Goal: Information Seeking & Learning: Learn about a topic

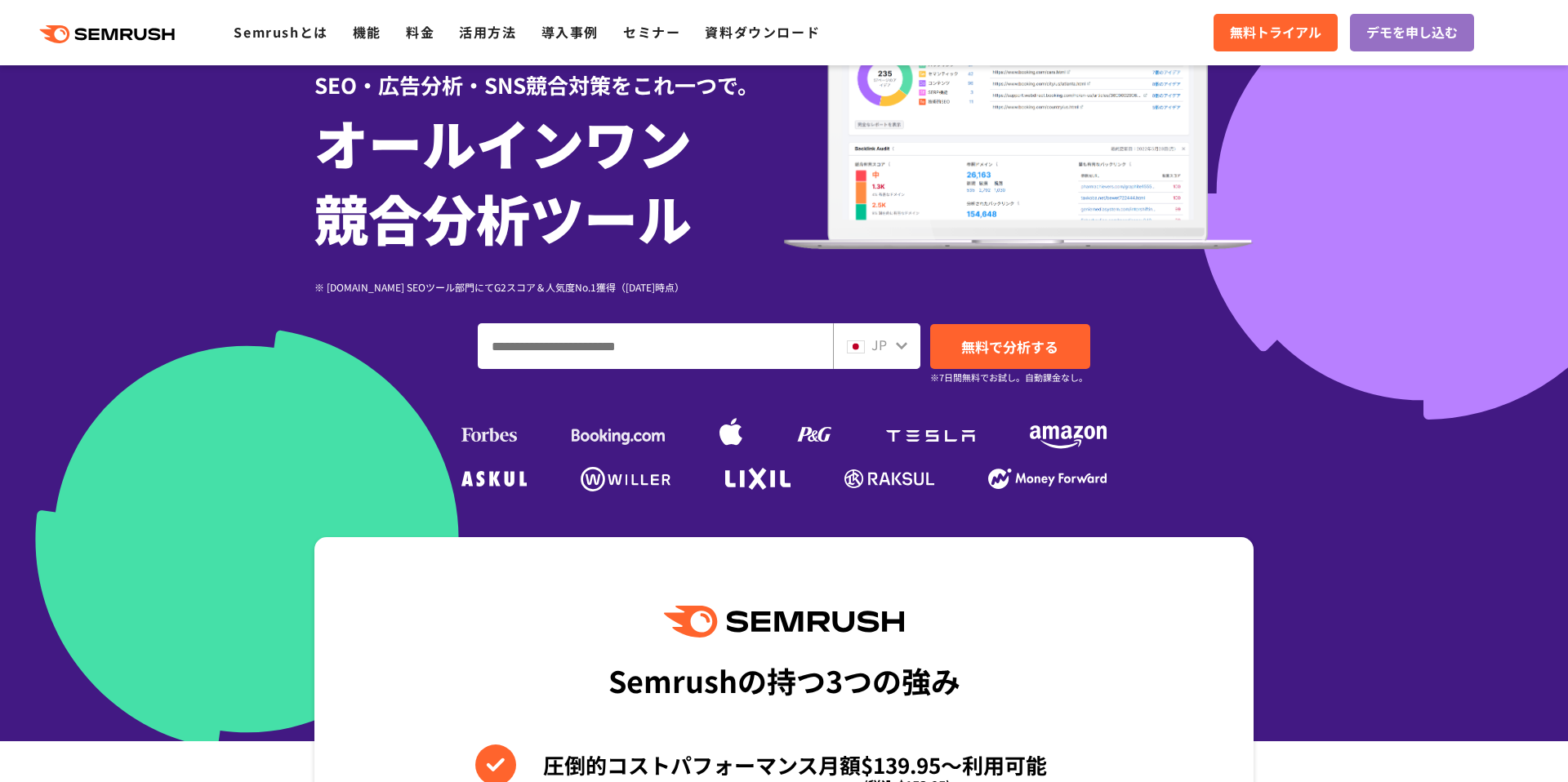
scroll to position [247, 0]
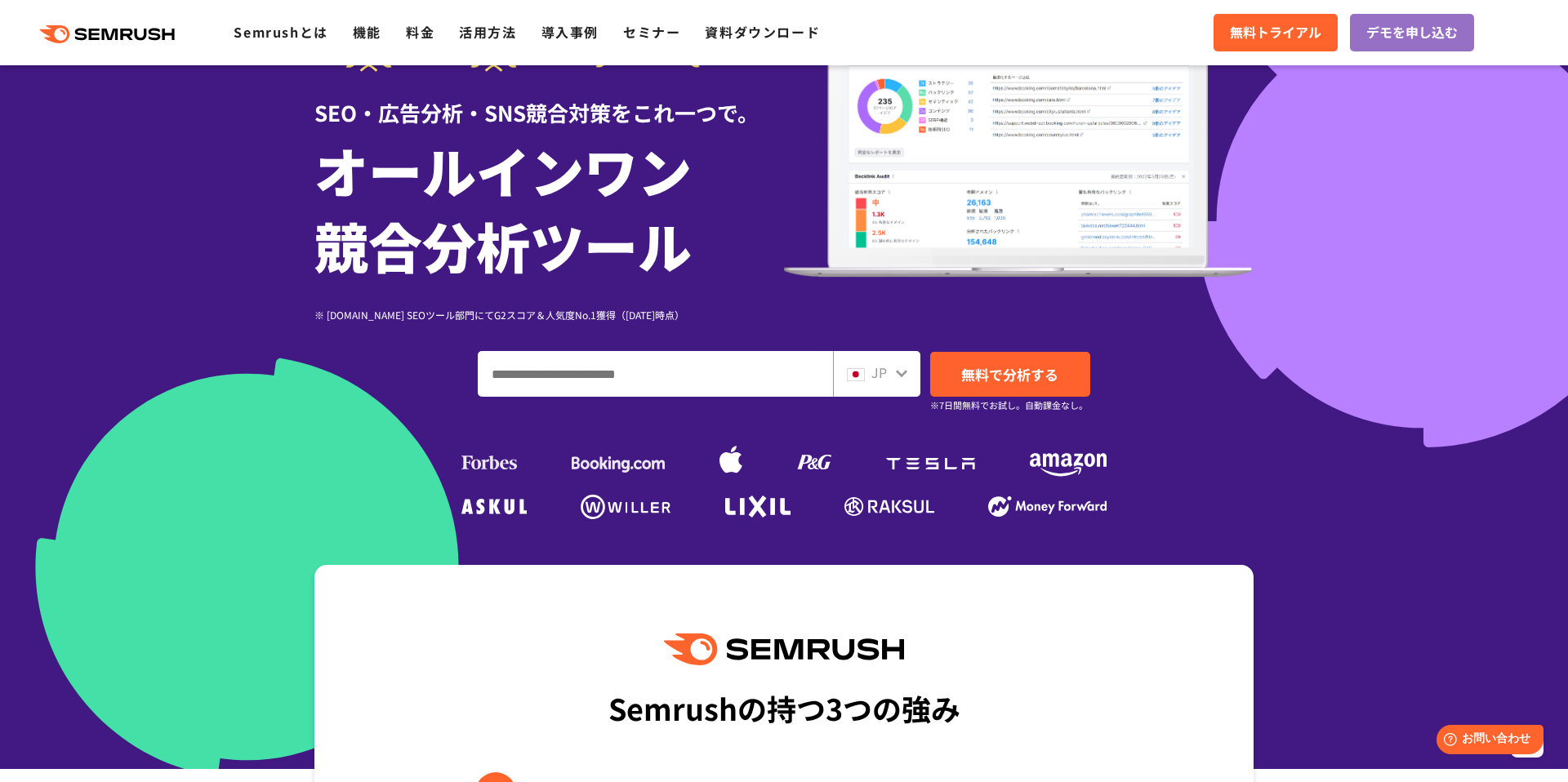
scroll to position [115, 0]
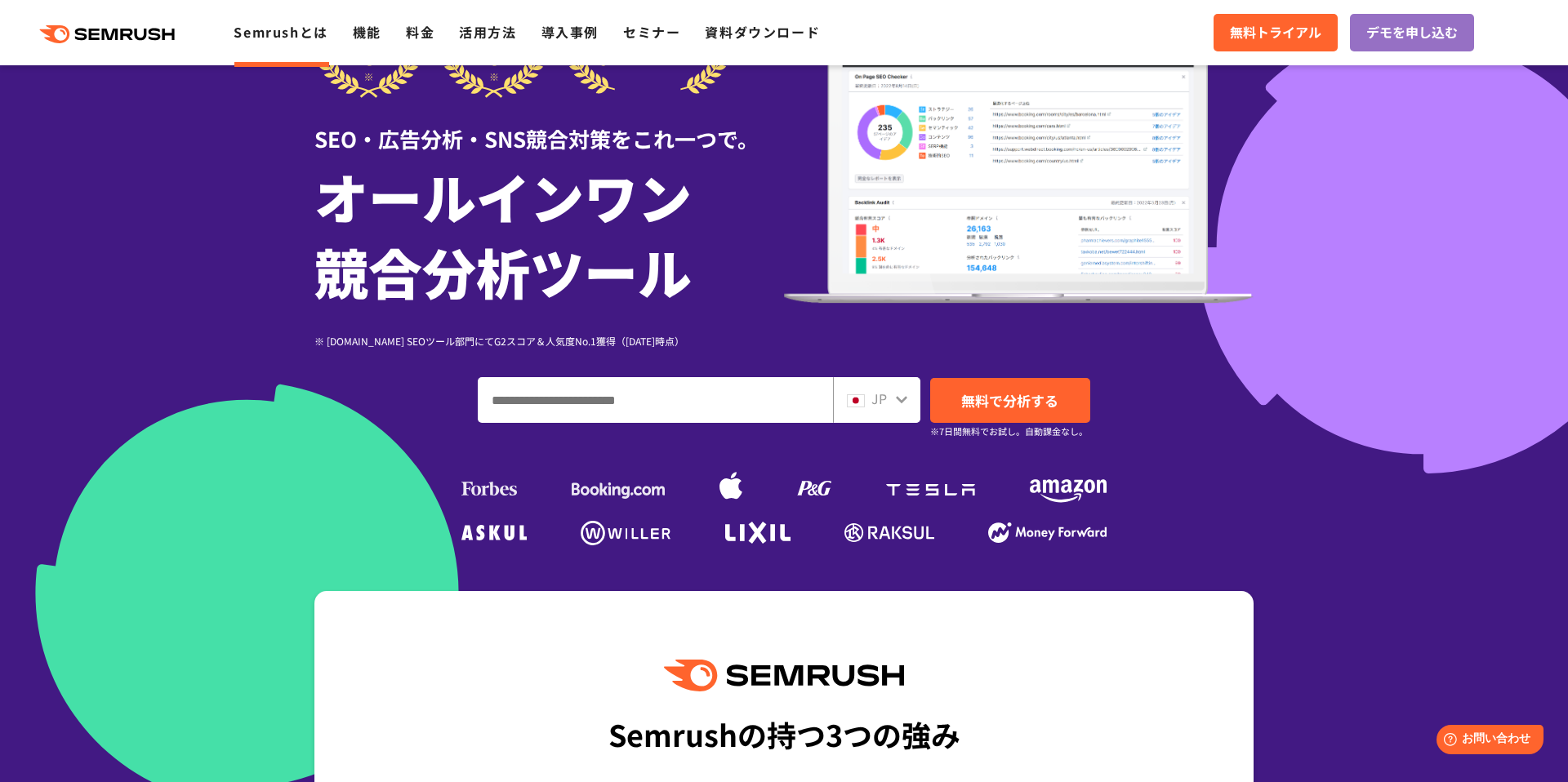
click at [293, 30] on link "Semrushとは" at bounding box center [281, 32] width 94 height 20
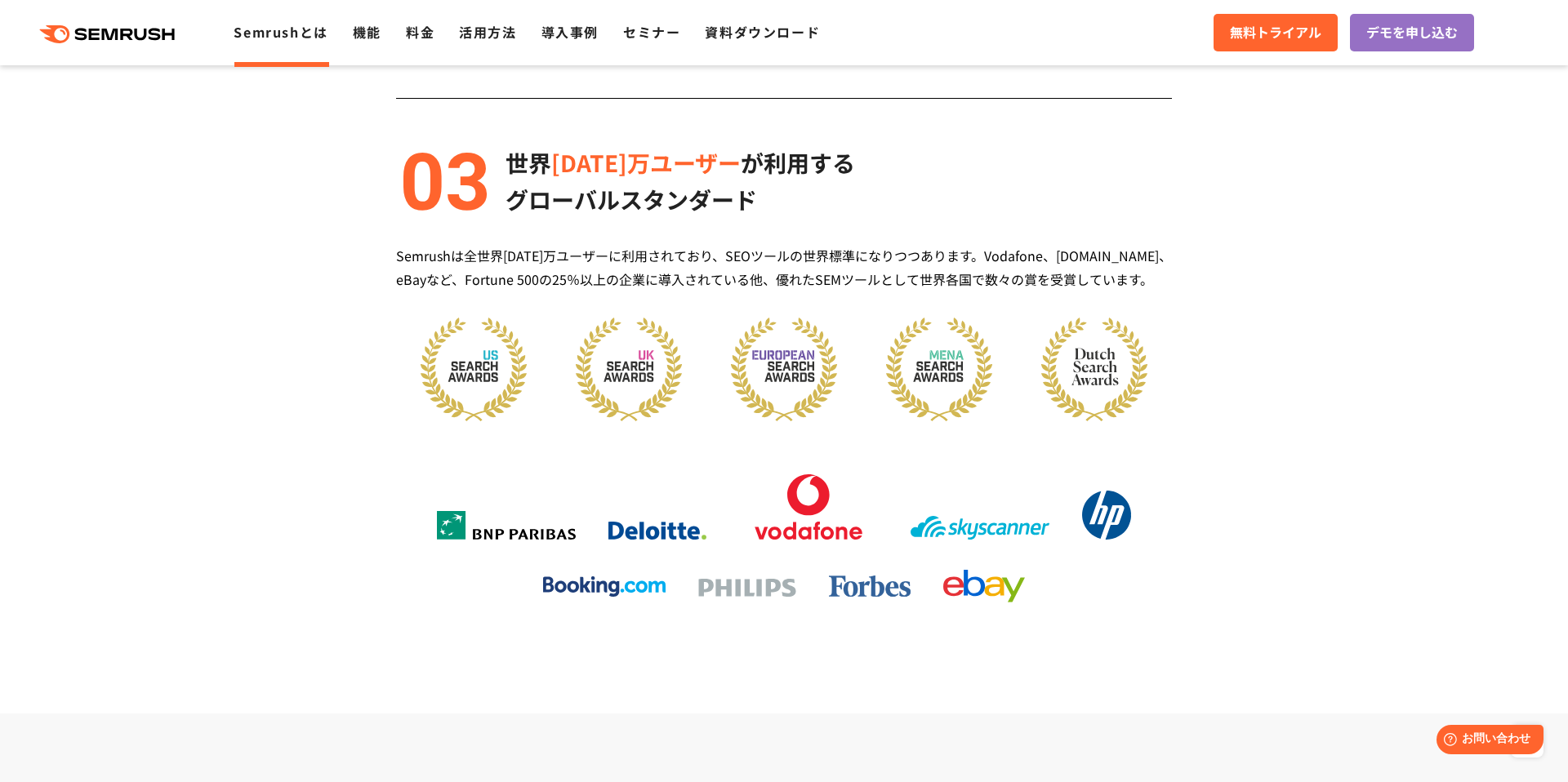
scroll to position [1767, 0]
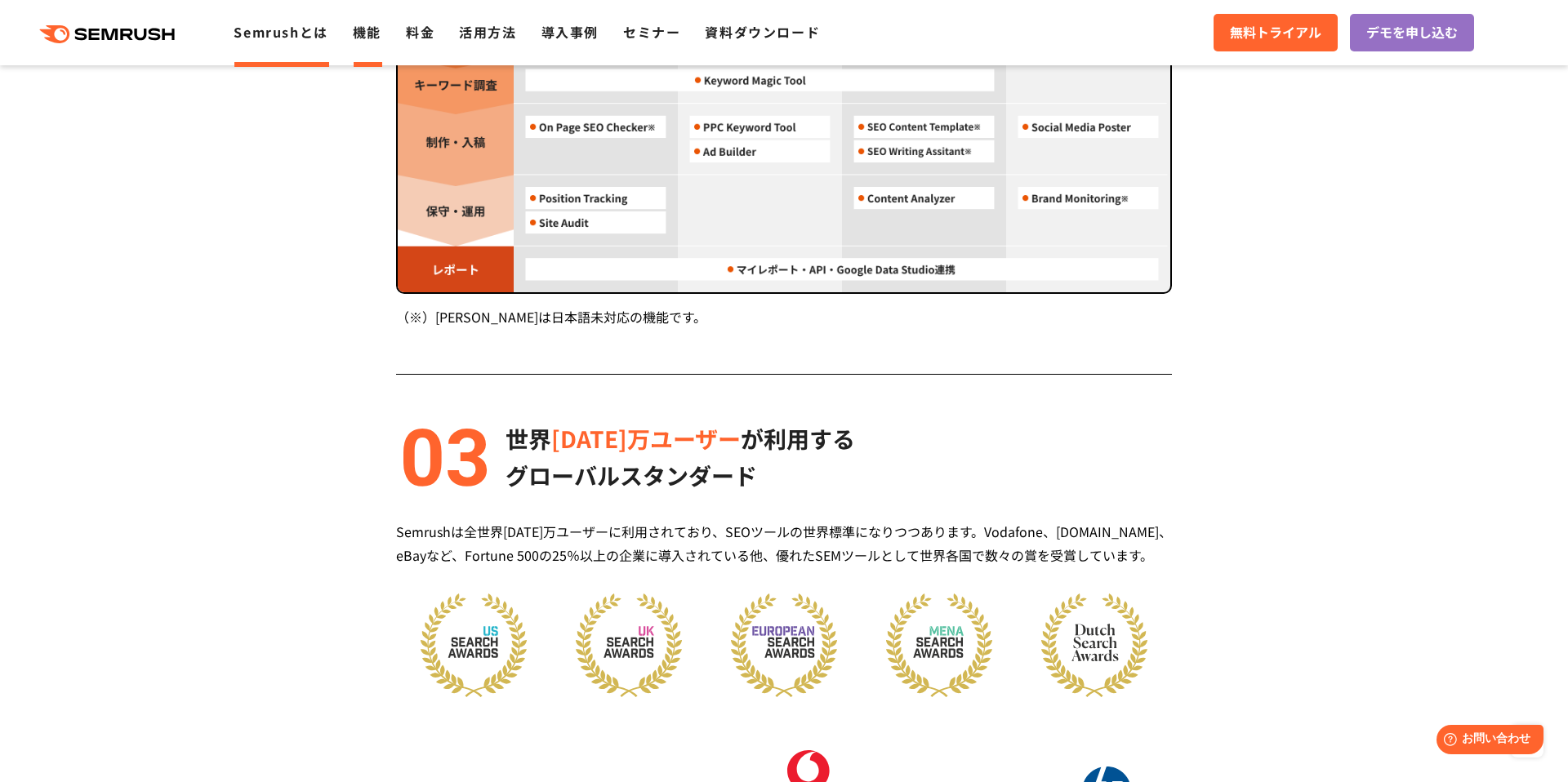
click at [376, 29] on link "機能" at bounding box center [367, 32] width 28 height 20
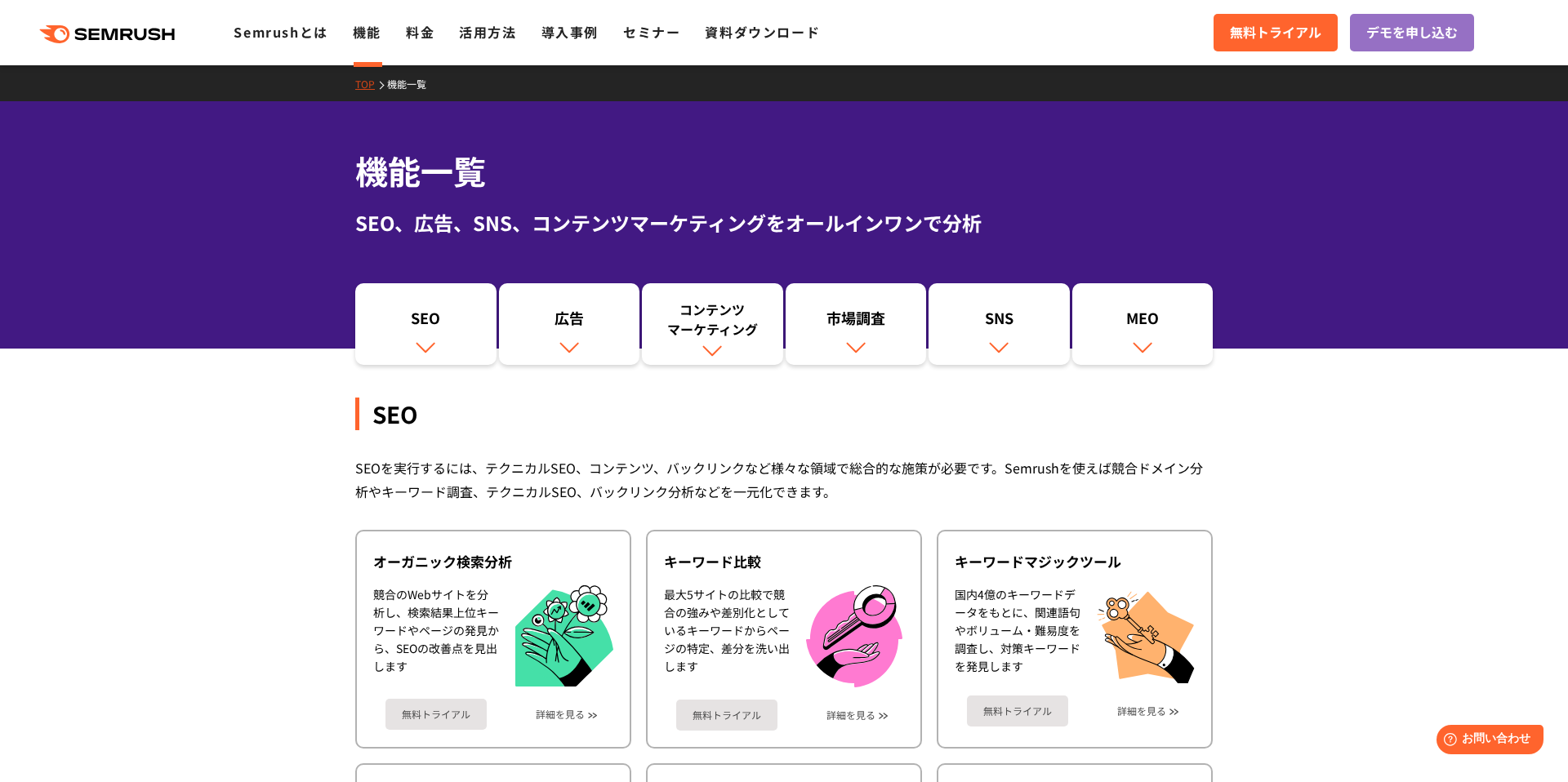
click at [411, 44] on div ".cls {fill: #FF642D;} .cls {fill: #FF642D;} Semrushとは 機能 料金 活用方法 導入事例 セミナー 資料ダウ…" at bounding box center [784, 33] width 1568 height 49
click at [428, 37] on link "料金" at bounding box center [420, 32] width 28 height 20
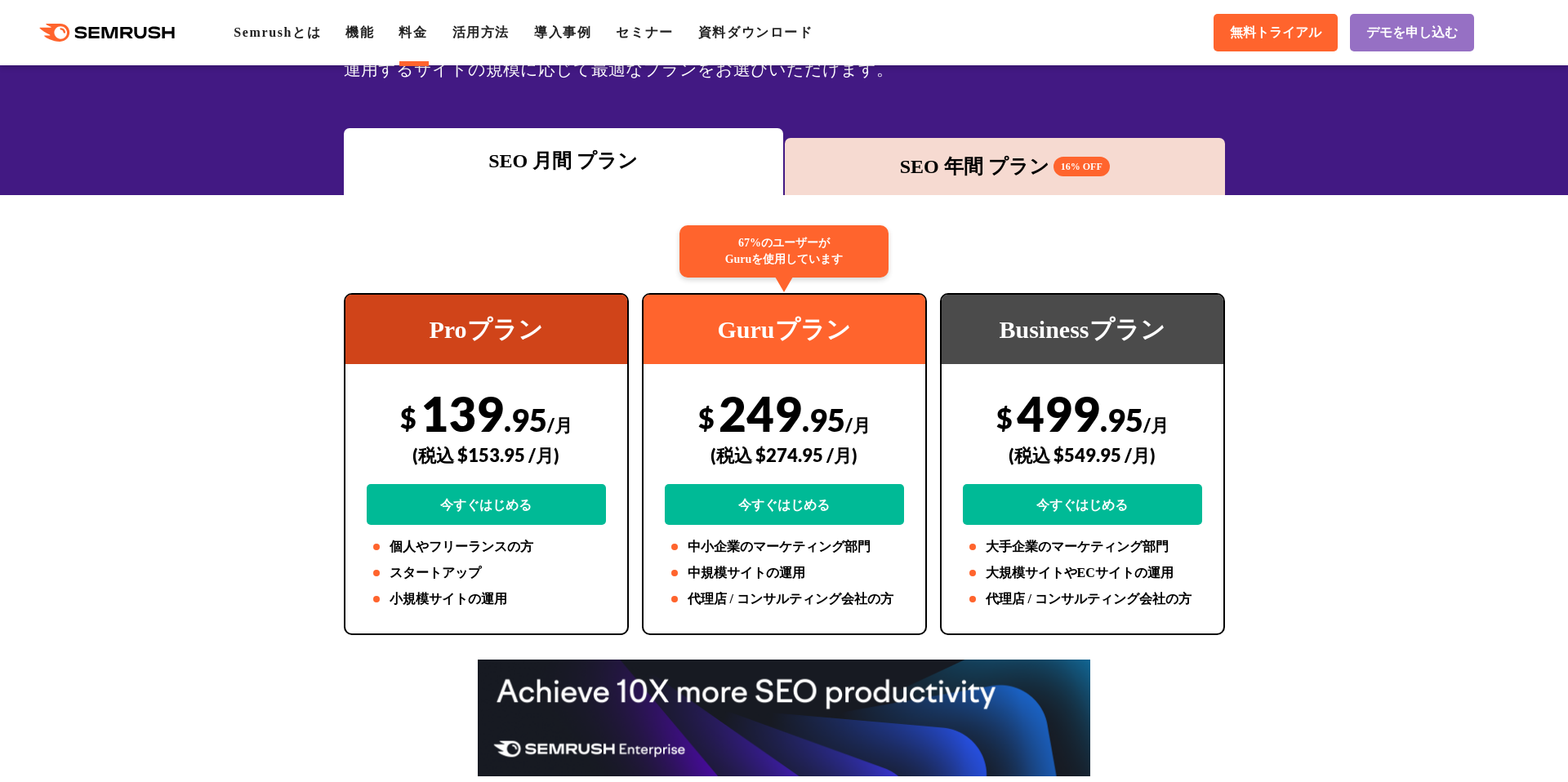
scroll to position [205, 0]
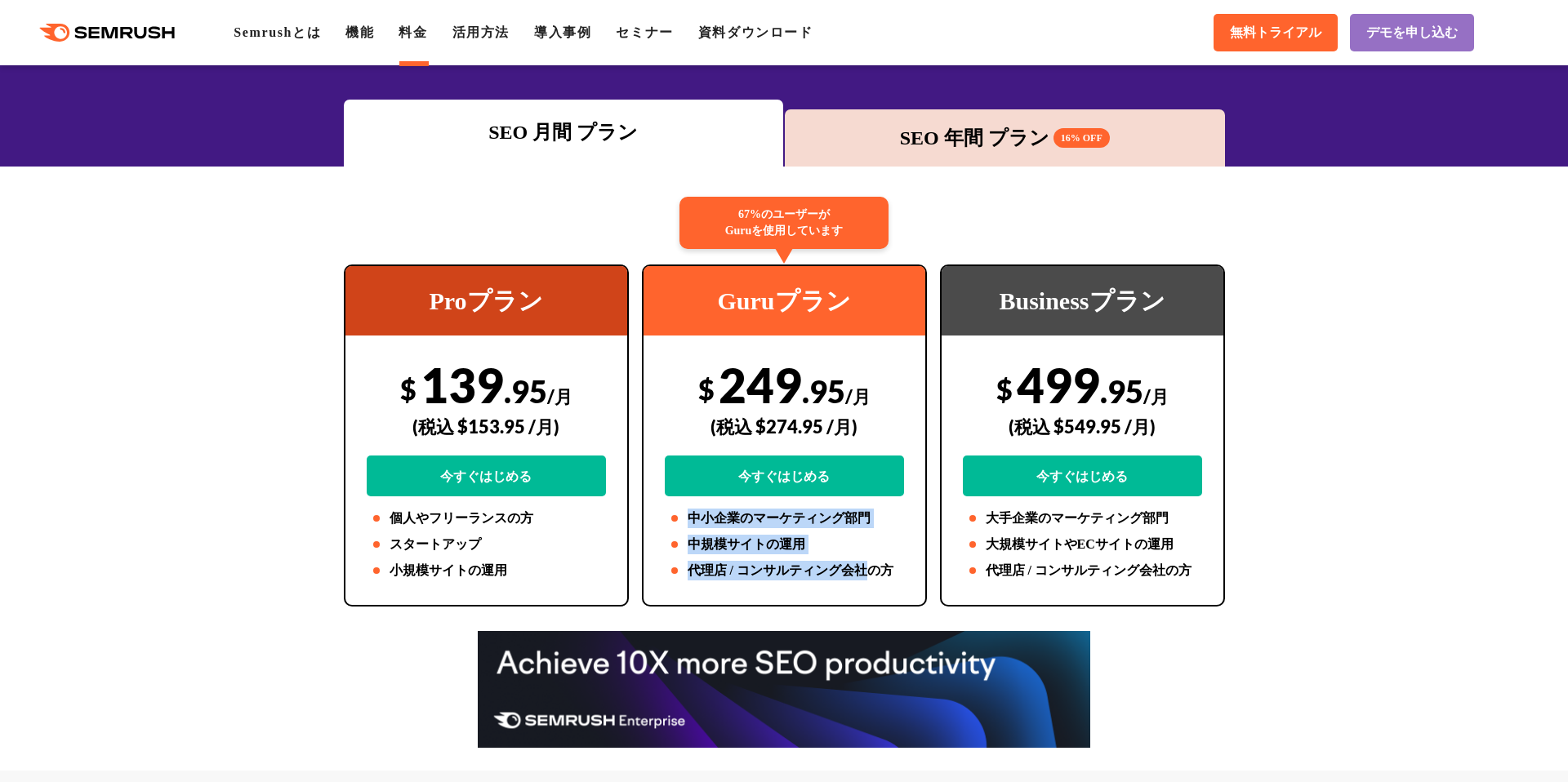
drag, startPoint x: 876, startPoint y: 568, endPoint x: 655, endPoint y: 505, distance: 229.8
click at [655, 505] on div "67%のユーザーが Guruを使用しています Guruプラン $ 249 .95 /月 (税込 $274.95 /月) 今すぐはじめる 中小企業のマーケティン…" at bounding box center [784, 435] width 285 height 342
click at [751, 536] on li "中規模サイトの運用" at bounding box center [784, 544] width 239 height 20
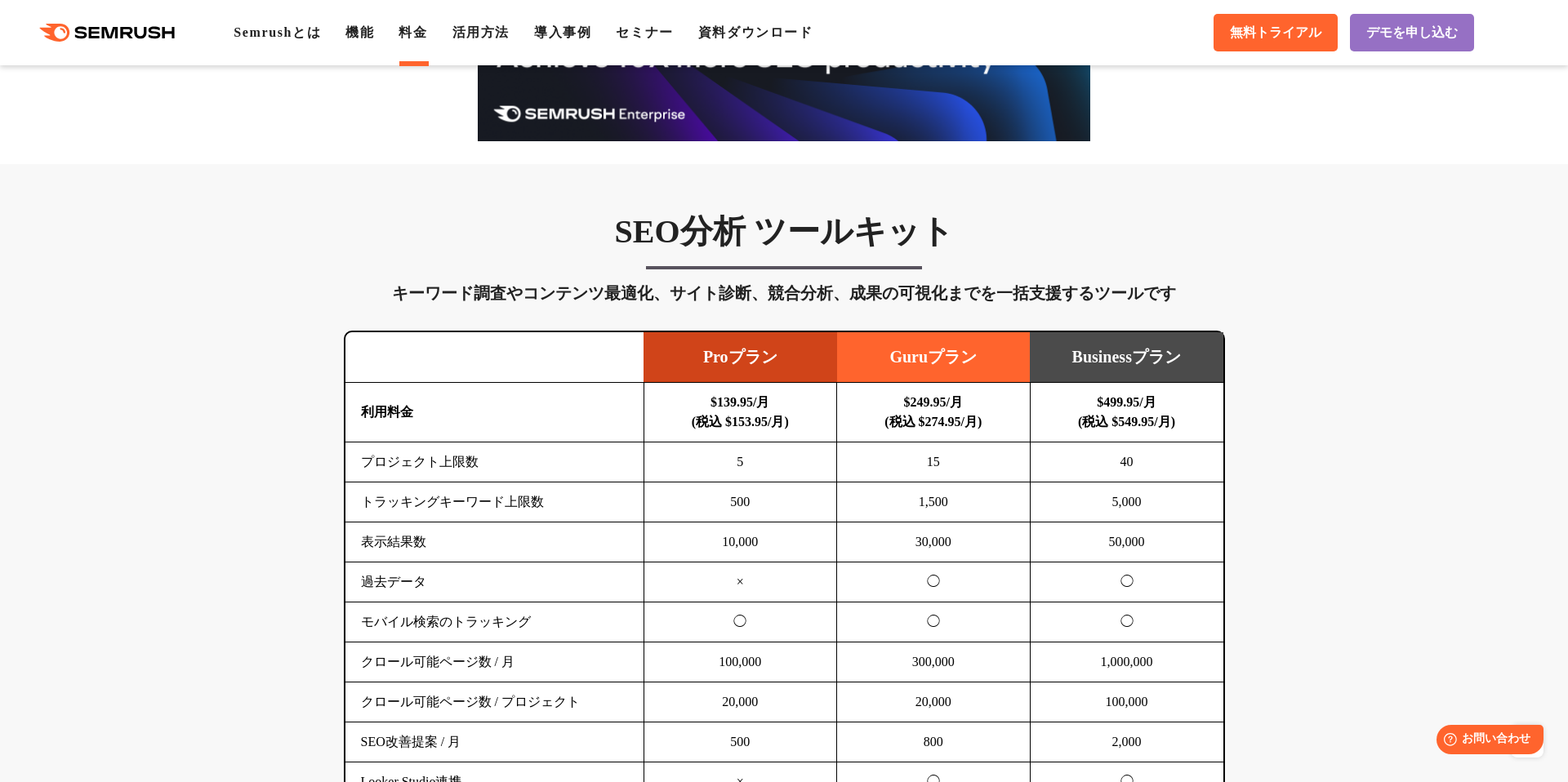
scroll to position [0, 0]
